Goal: Task Accomplishment & Management: Manage account settings

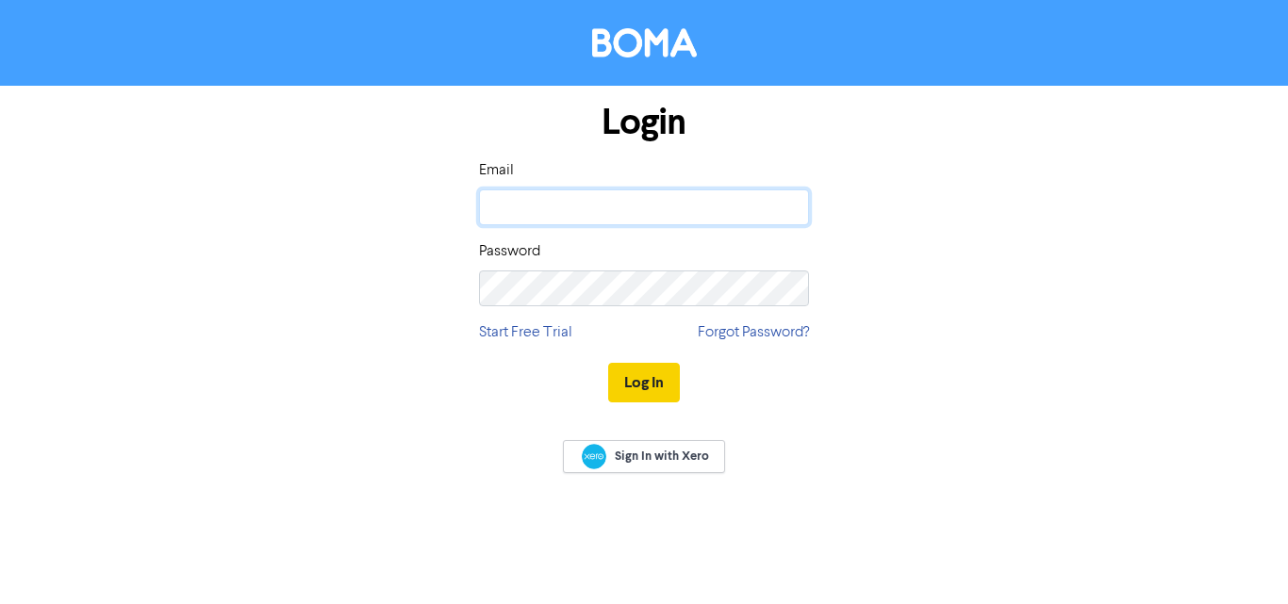
type input "[DOMAIN_NAME][EMAIL_ADDRESS][DOMAIN_NAME]"
click at [624, 381] on button "Log In" at bounding box center [644, 383] width 72 height 40
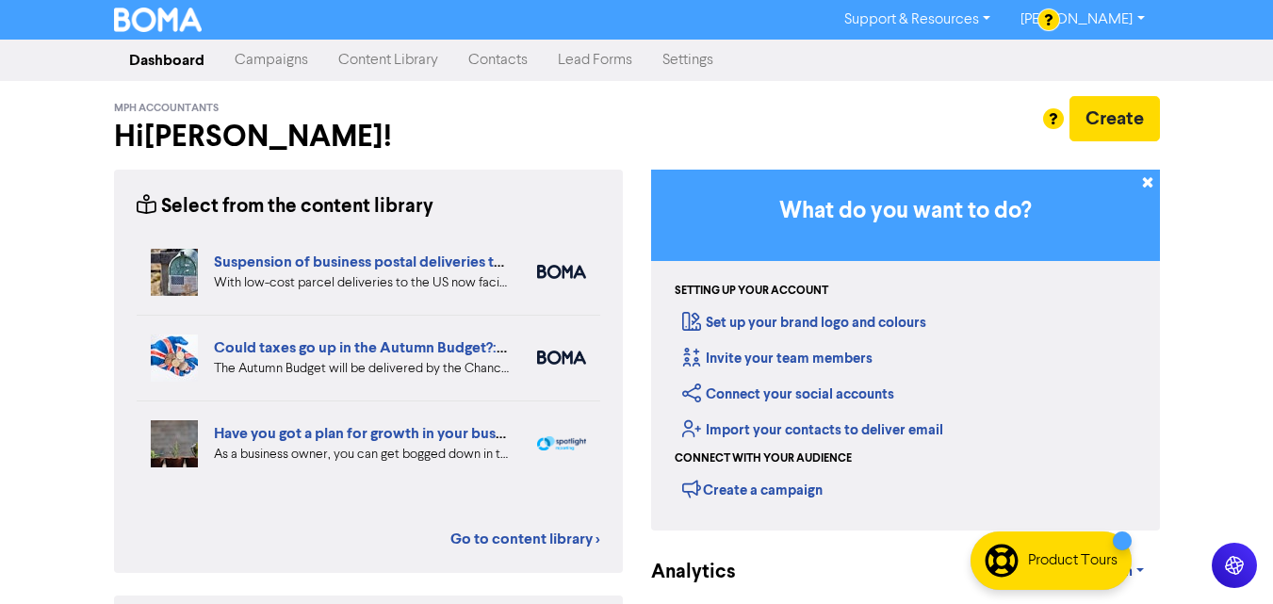
click at [501, 52] on link "Contacts" at bounding box center [498, 60] width 90 height 38
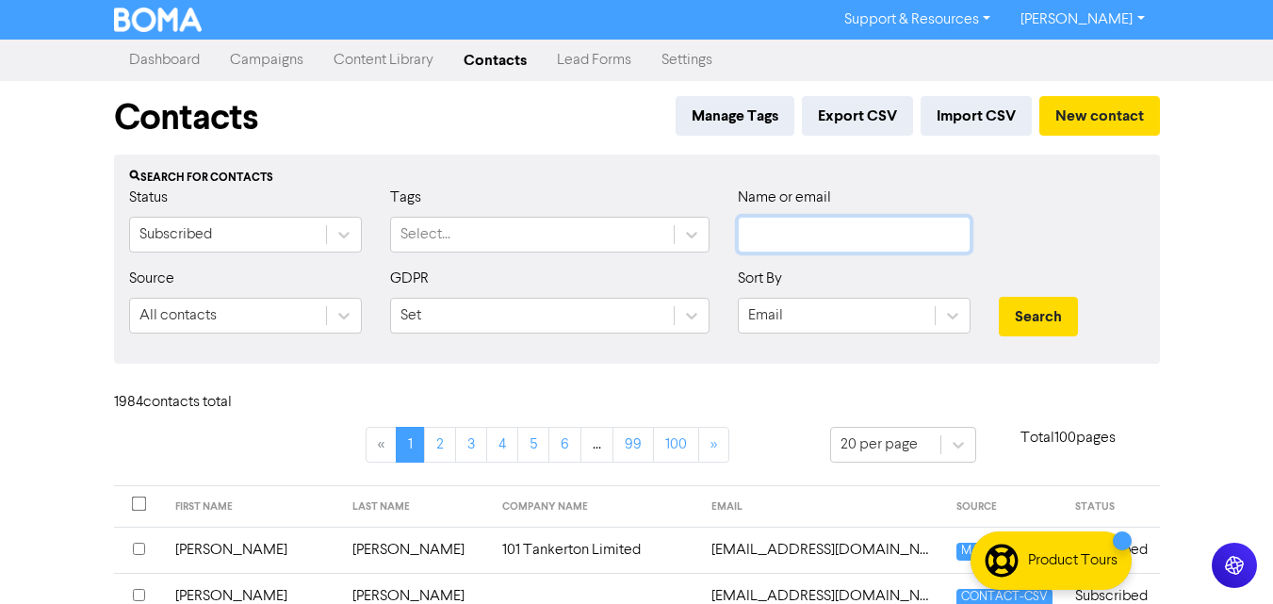
click at [801, 227] on input "text" at bounding box center [854, 235] width 233 height 36
click at [770, 232] on input "text" at bounding box center [854, 235] width 233 height 36
paste input "[EMAIL_ADDRESS][DOMAIN_NAME]"
click at [1059, 315] on button "Search" at bounding box center [1038, 317] width 79 height 40
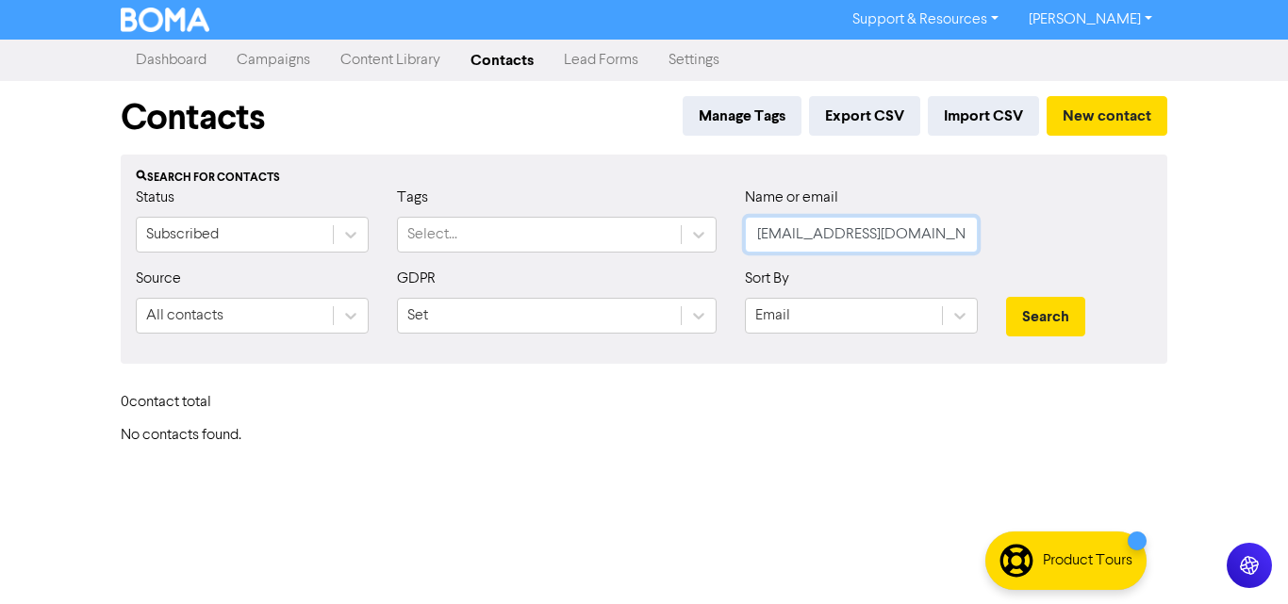
click at [901, 224] on input "[EMAIL_ADDRESS][DOMAIN_NAME]" at bounding box center [861, 235] width 233 height 36
drag, startPoint x: 930, startPoint y: 229, endPoint x: 641, endPoint y: 247, distance: 289.9
click at [641, 246] on div "Status Subscribed Tags Select... Name or email [EMAIL_ADDRESS][DOMAIN_NAME]" at bounding box center [644, 227] width 1044 height 81
type input "[DOMAIN_NAME]"
paste input "[EMAIL_ADDRESS][DOMAIN_NAME]"
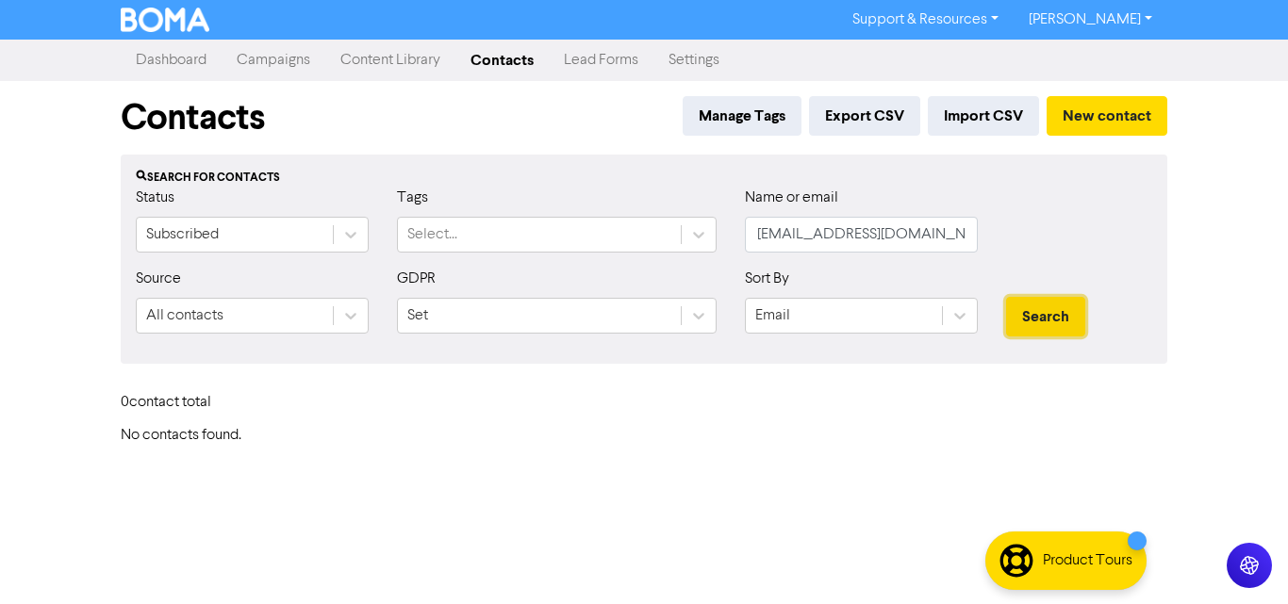
click at [1043, 299] on button "Search" at bounding box center [1045, 317] width 79 height 40
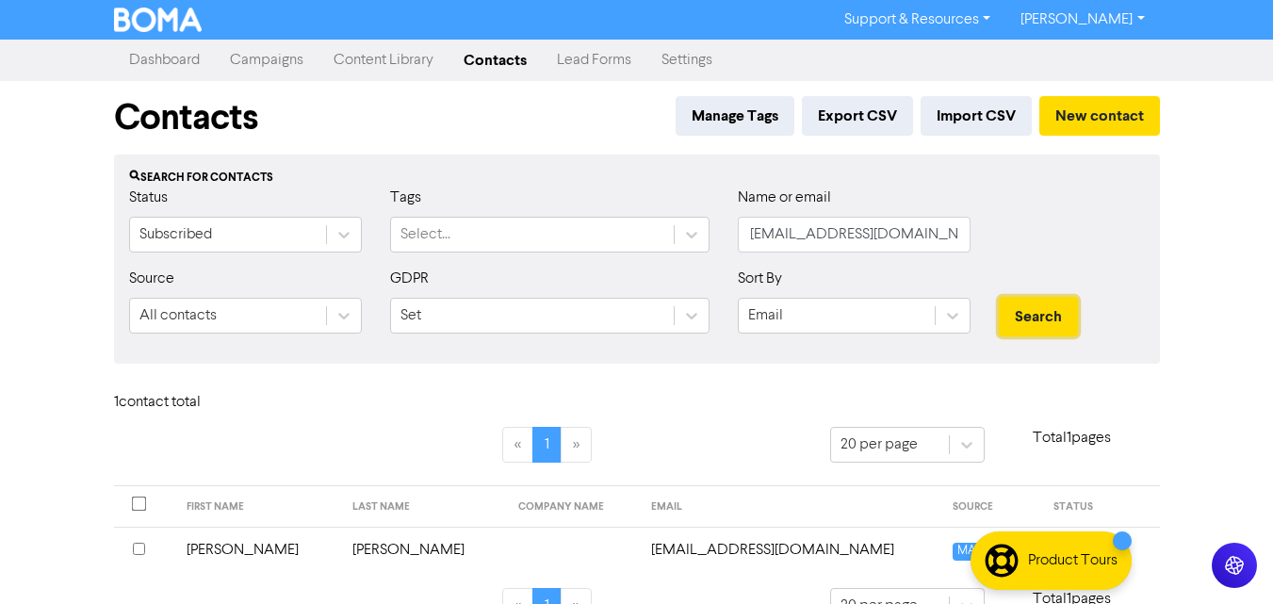
scroll to position [42, 0]
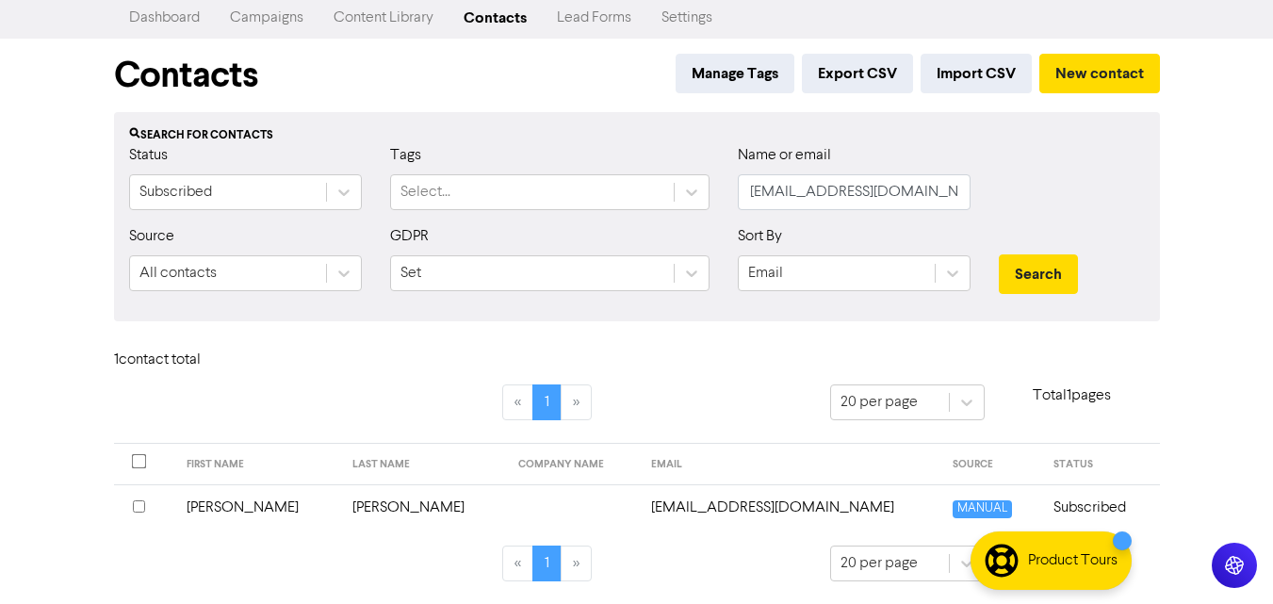
click at [136, 509] on input "checkbox" at bounding box center [139, 507] width 12 height 12
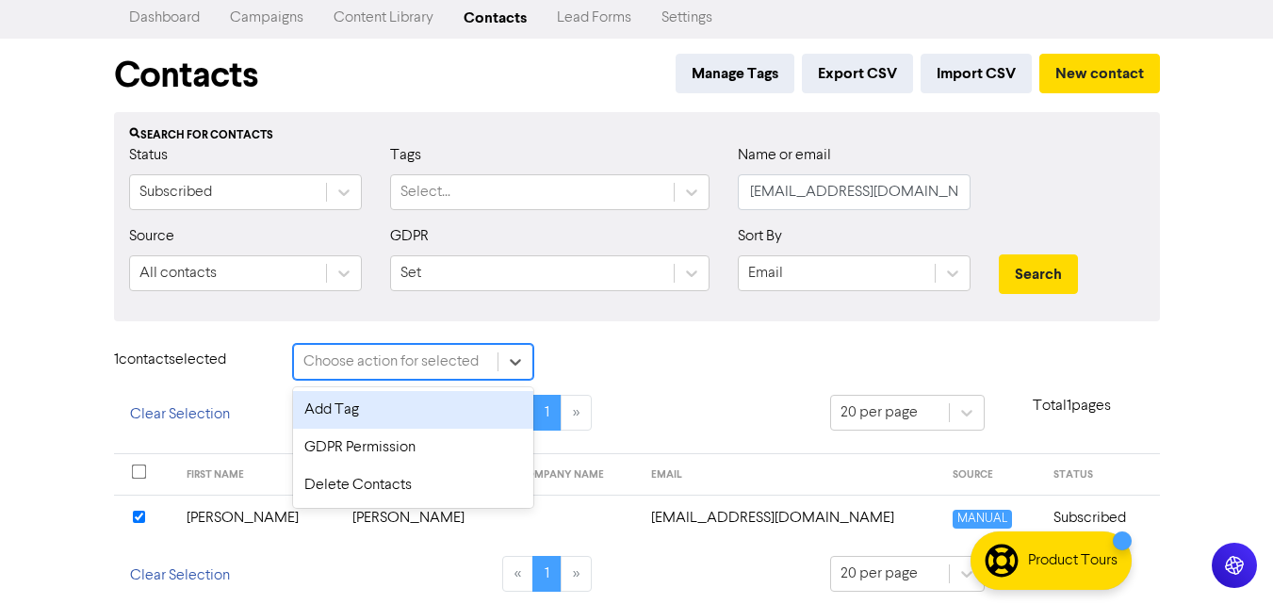
click at [389, 370] on div "Choose action for selected" at bounding box center [391, 362] width 175 height 23
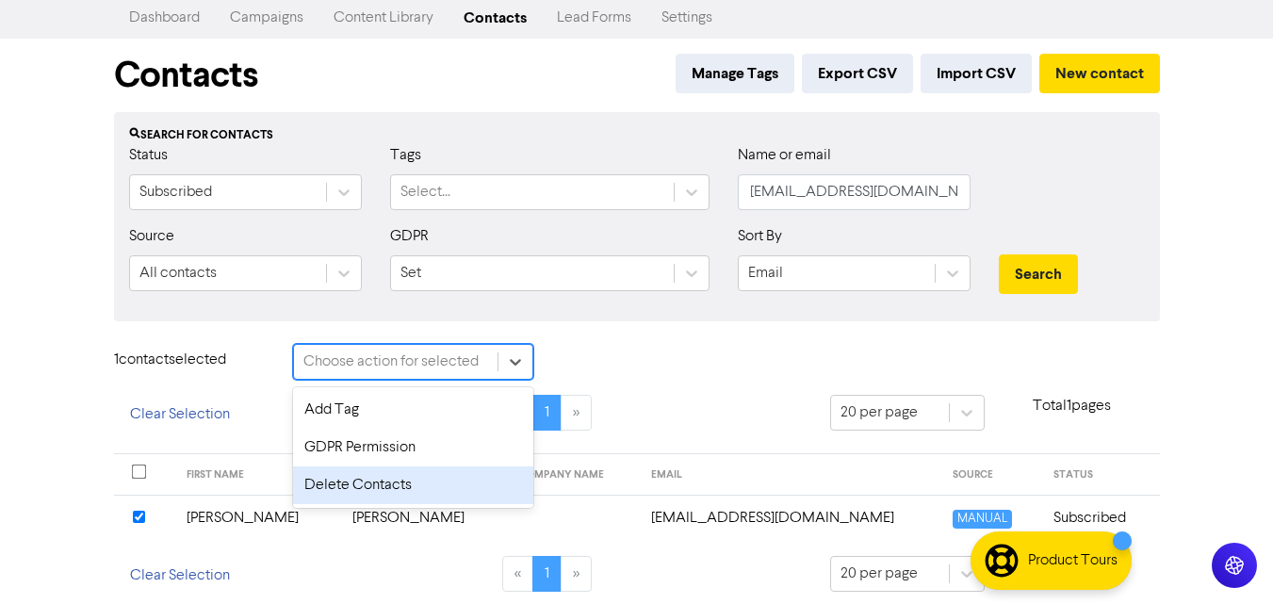
click at [397, 480] on div "Delete Contacts" at bounding box center [413, 486] width 240 height 38
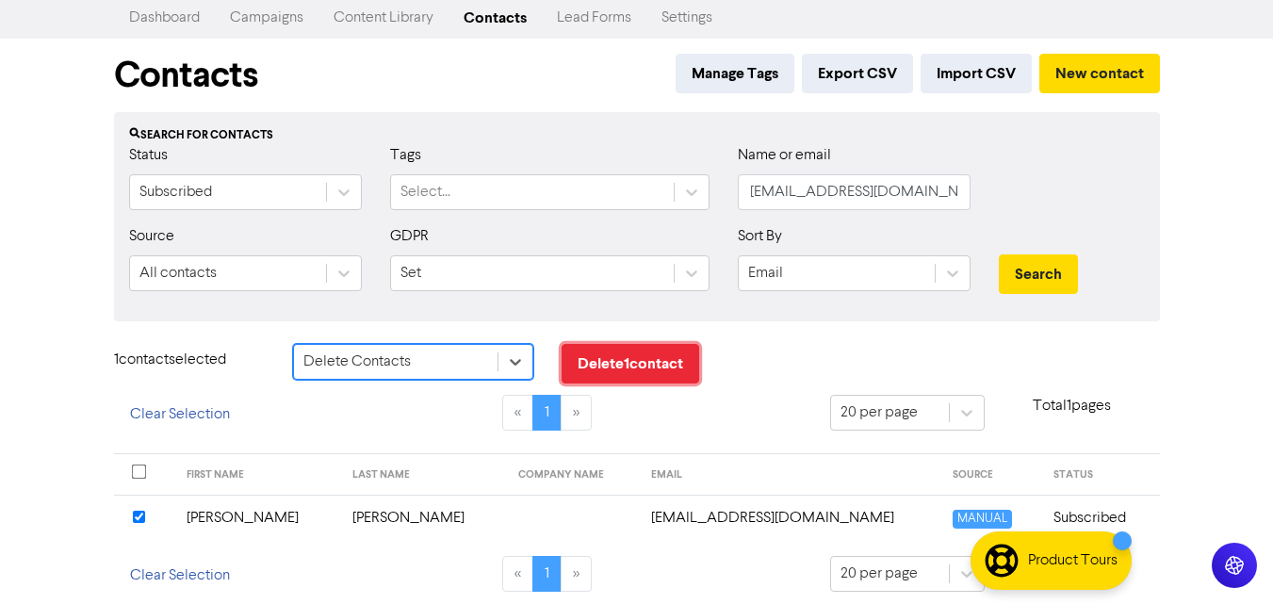
click at [604, 354] on button "Delete 1 contact" at bounding box center [631, 364] width 138 height 40
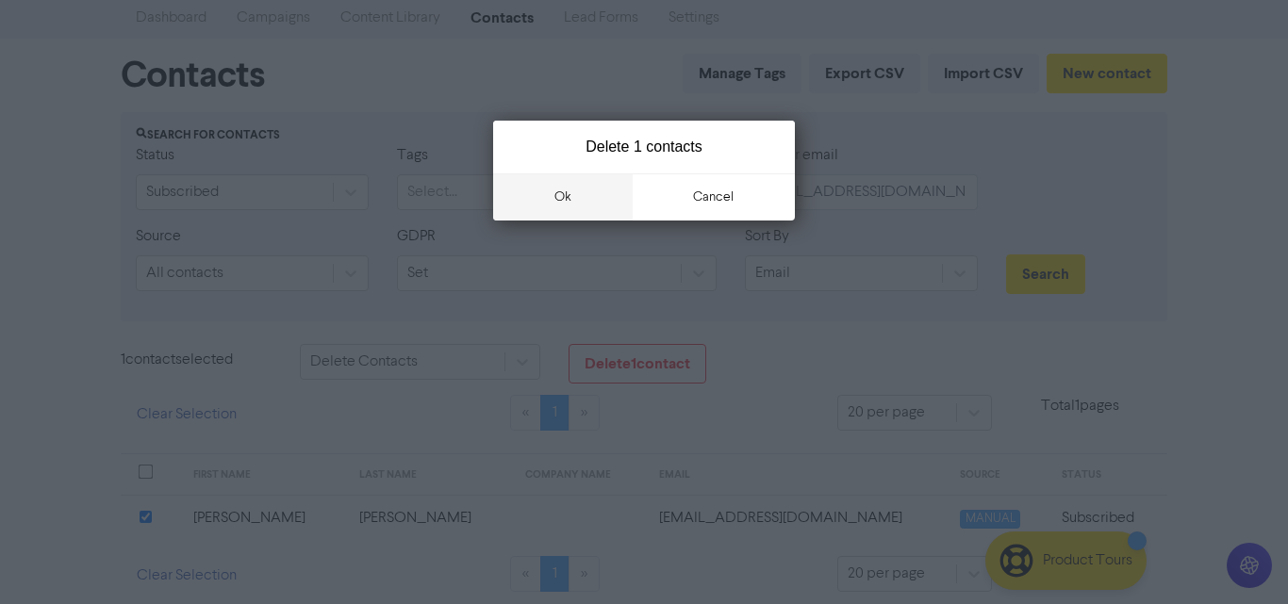
click at [558, 202] on button "ok" at bounding box center [563, 196] width 140 height 47
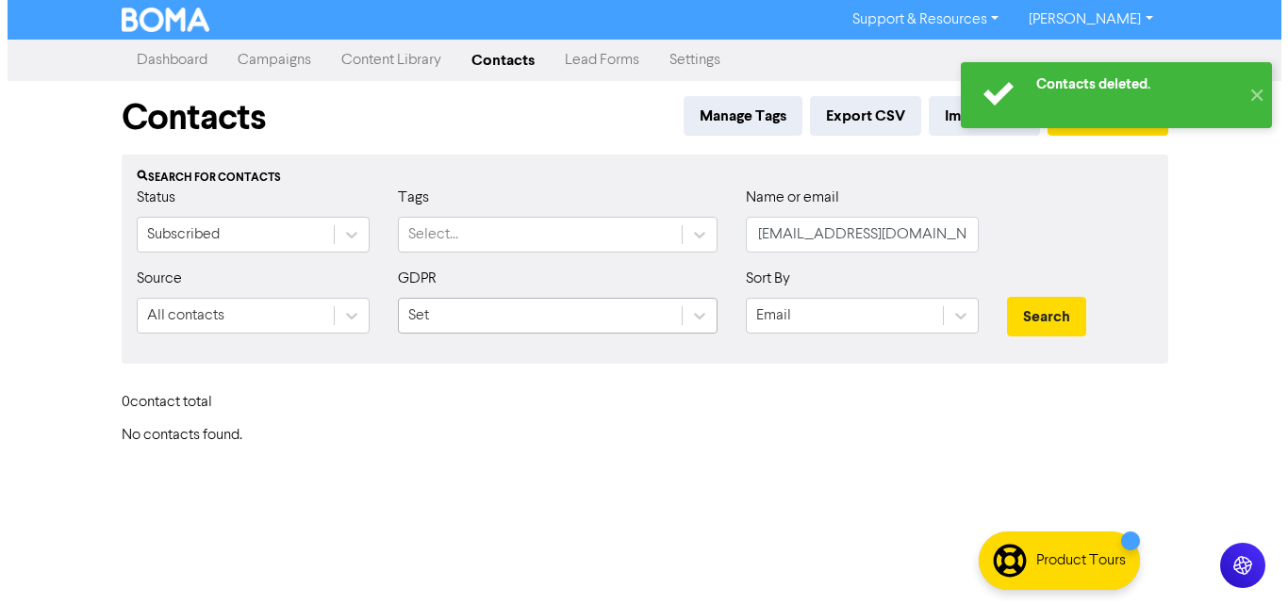
scroll to position [0, 0]
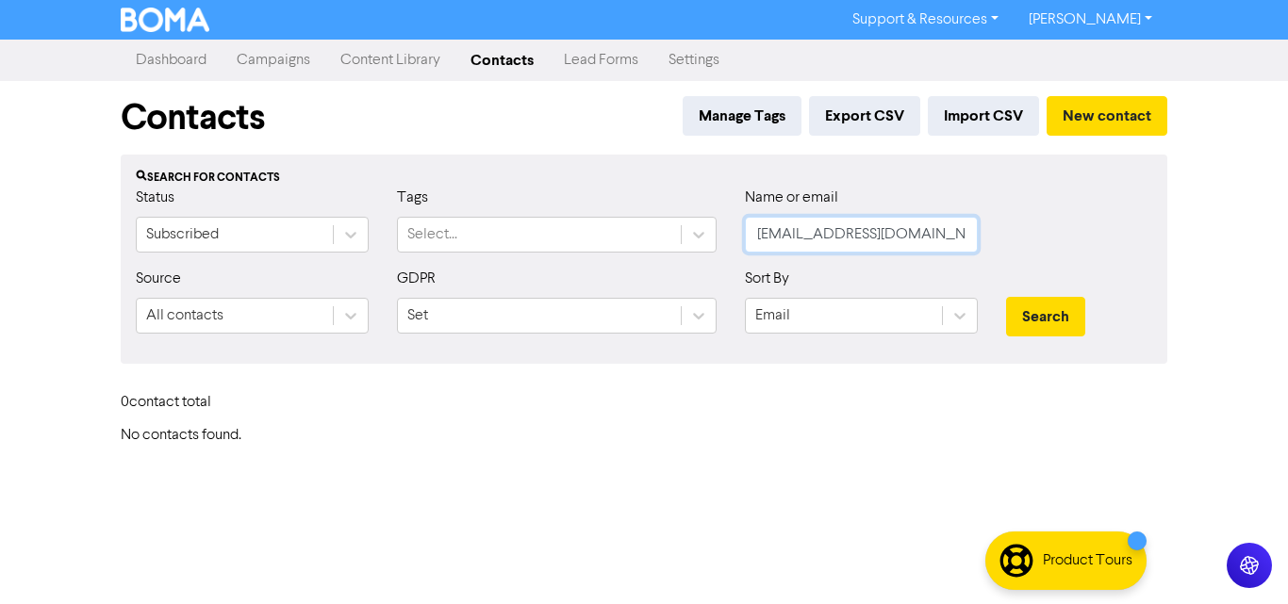
drag, startPoint x: 955, startPoint y: 234, endPoint x: 802, endPoint y: 242, distance: 152.9
click at [802, 242] on input "[EMAIL_ADDRESS][DOMAIN_NAME]" at bounding box center [861, 235] width 233 height 36
type input "S"
